Goal: Book appointment/travel/reservation

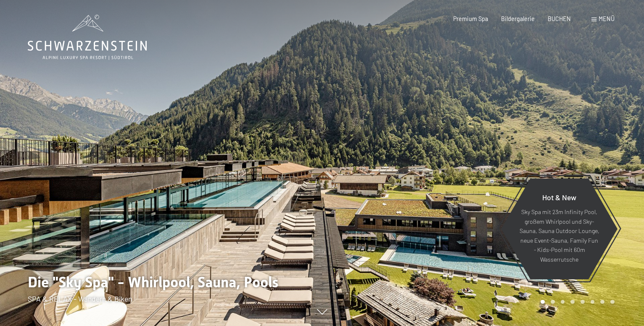
click at [601, 20] on span "Menü" at bounding box center [607, 18] width 16 height 7
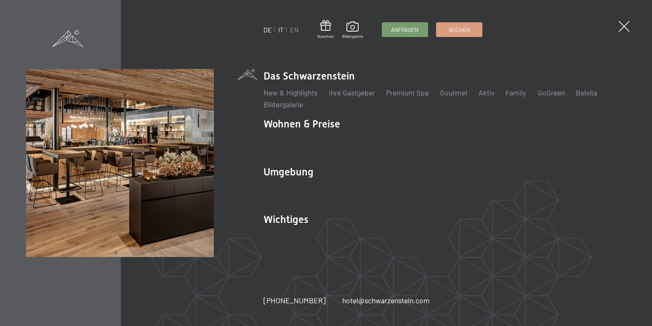
click at [279, 30] on link "IT" at bounding box center [280, 30] width 5 height 8
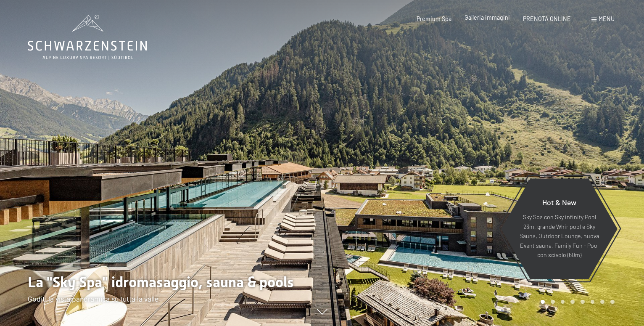
click at [496, 19] on span "Galleria immagini" at bounding box center [487, 17] width 45 height 7
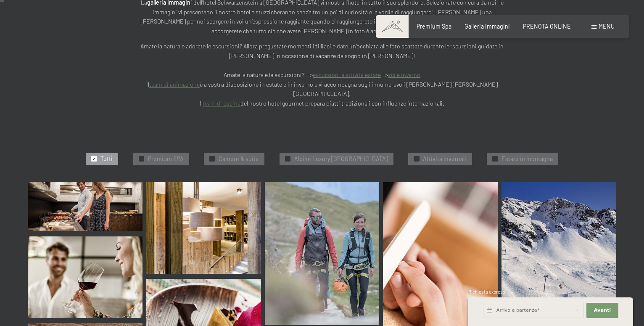
scroll to position [172, 0]
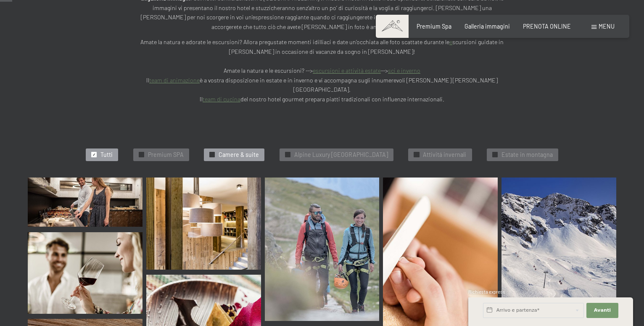
click at [226, 151] on span "Camere & suite" at bounding box center [239, 155] width 40 height 8
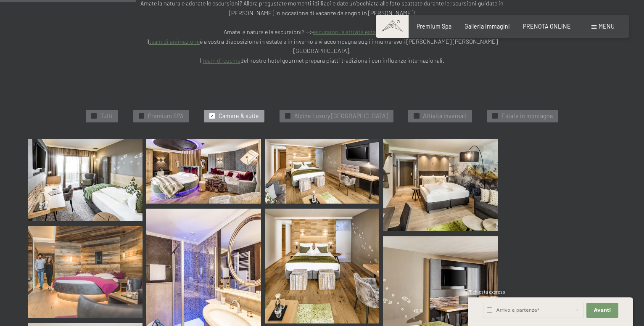
scroll to position [217, 0]
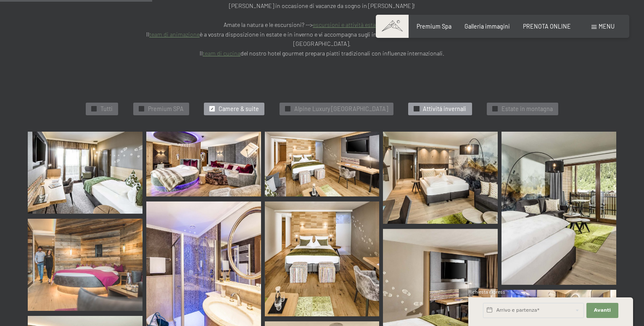
click at [459, 105] on span "Attivitá invernali" at bounding box center [444, 109] width 43 height 8
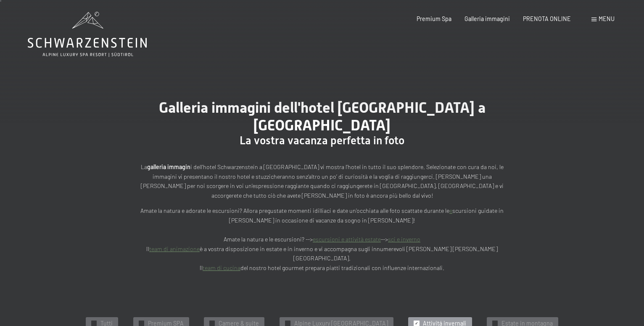
scroll to position [0, 0]
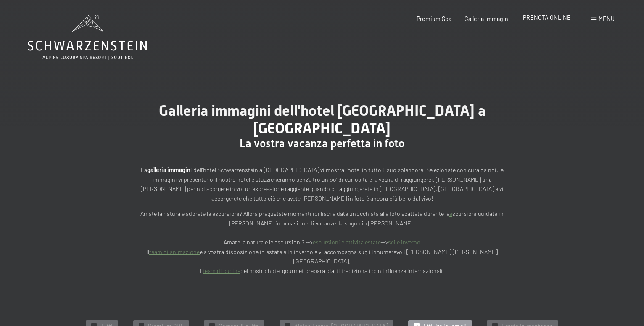
click at [560, 19] on span "PRENOTA ONLINE" at bounding box center [547, 17] width 48 height 7
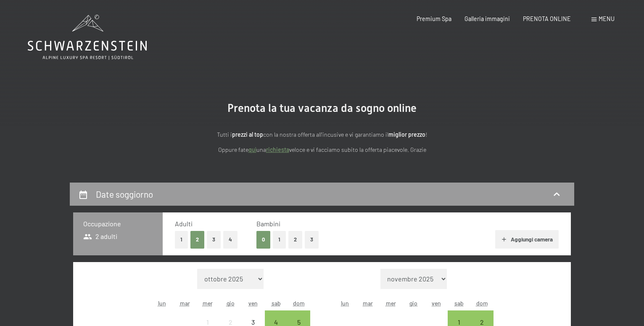
click at [603, 18] on span "Menu" at bounding box center [607, 18] width 16 height 7
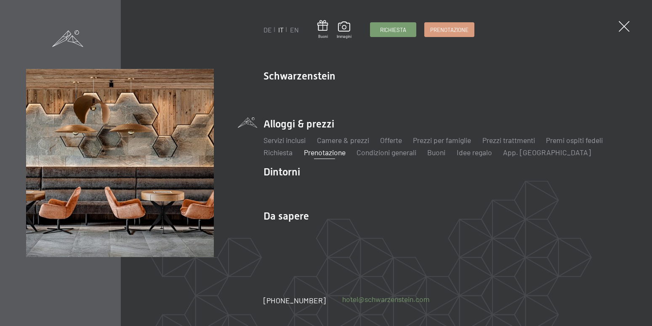
click at [370, 301] on link "hotel@ no-spam. schwarzenstein. no-spam. com" at bounding box center [385, 299] width 87 height 11
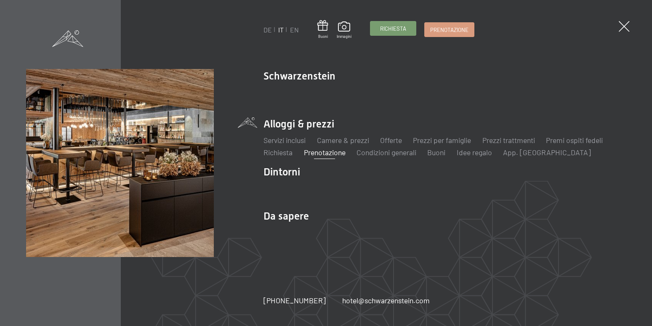
click at [394, 28] on span "Richiesta" at bounding box center [393, 29] width 26 height 8
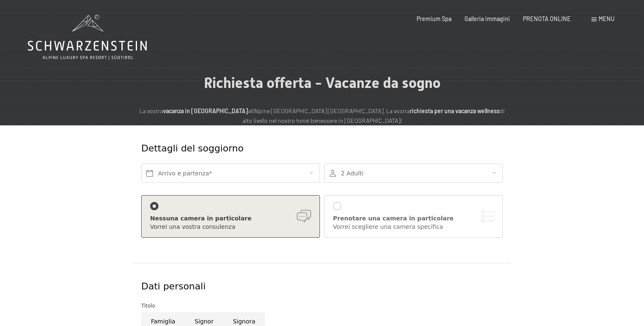
click at [605, 19] on span "Menu" at bounding box center [607, 18] width 16 height 7
